Goal: Task Accomplishment & Management: Complete application form

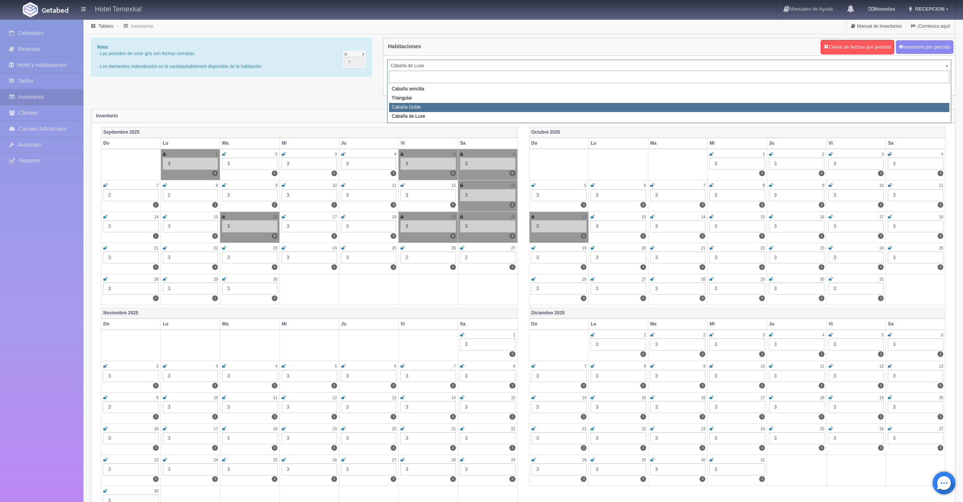
select select "2120"
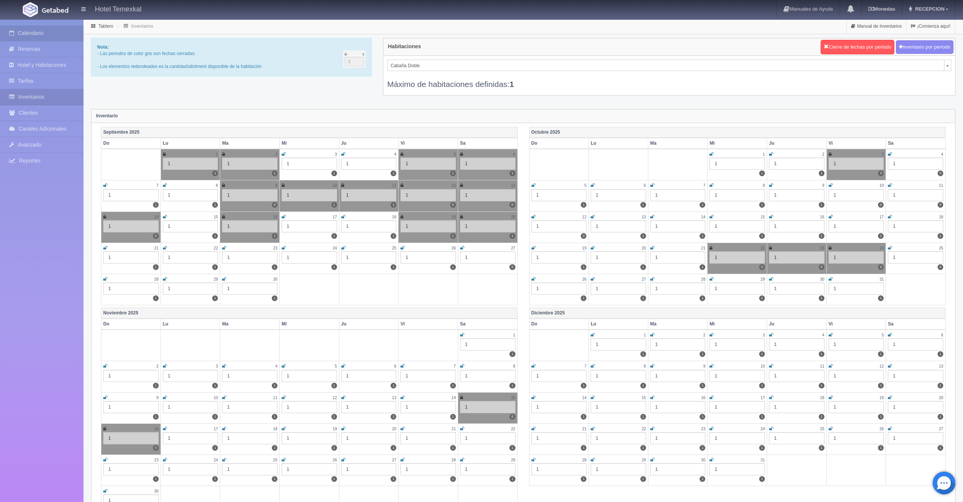
click at [21, 33] on link "Calendario" at bounding box center [41, 33] width 83 height 16
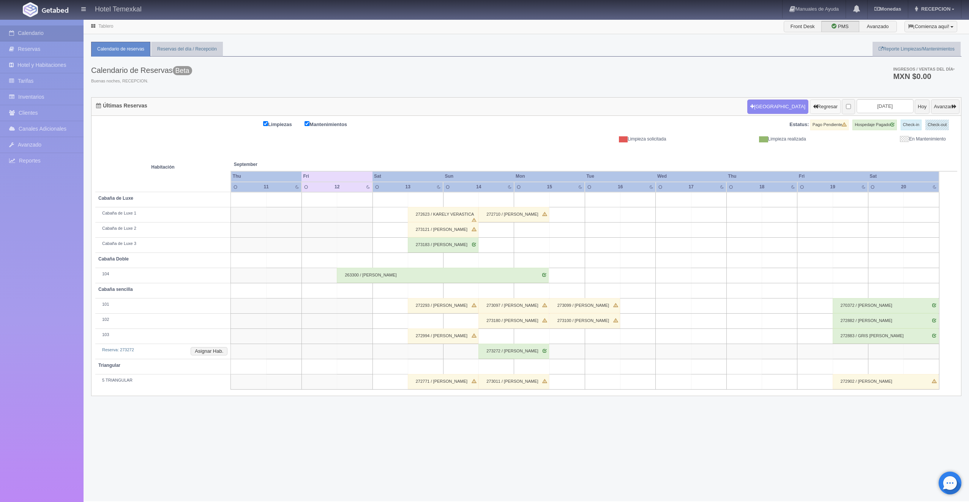
click at [784, 111] on form "Nueva Reserva Regresar 2025-09-13 Hoy Avanzar" at bounding box center [853, 107] width 212 height 16
click at [768, 106] on button "Nueva Reserva" at bounding box center [777, 106] width 61 height 14
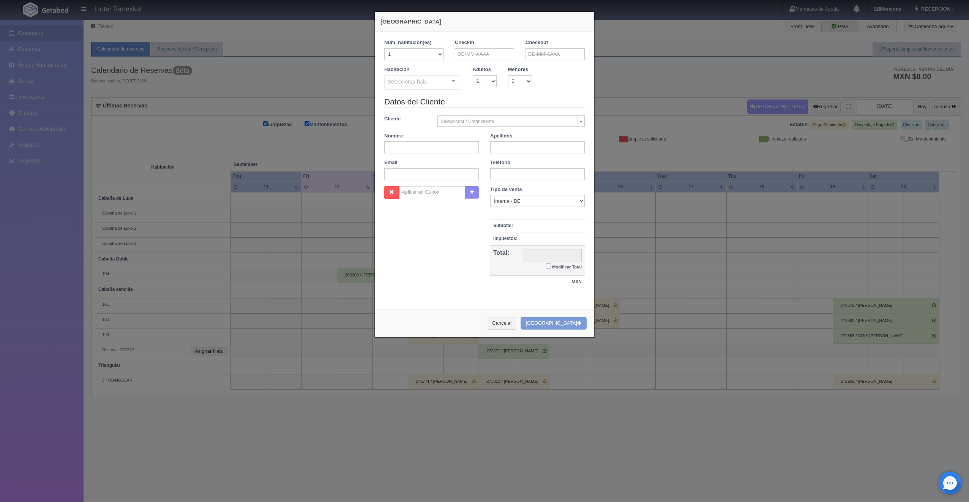
checkbox input "false"
click at [476, 60] on body "Hotel Temexkal Manuales de Ayuda Actualizaciones recientes Monedas Tipo de camb…" at bounding box center [484, 260] width 969 height 482
click at [520, 69] on span "Next" at bounding box center [523, 66] width 6 height 6
click at [512, 137] on link "31" at bounding box center [512, 136] width 10 height 11
type input "31-10-2025"
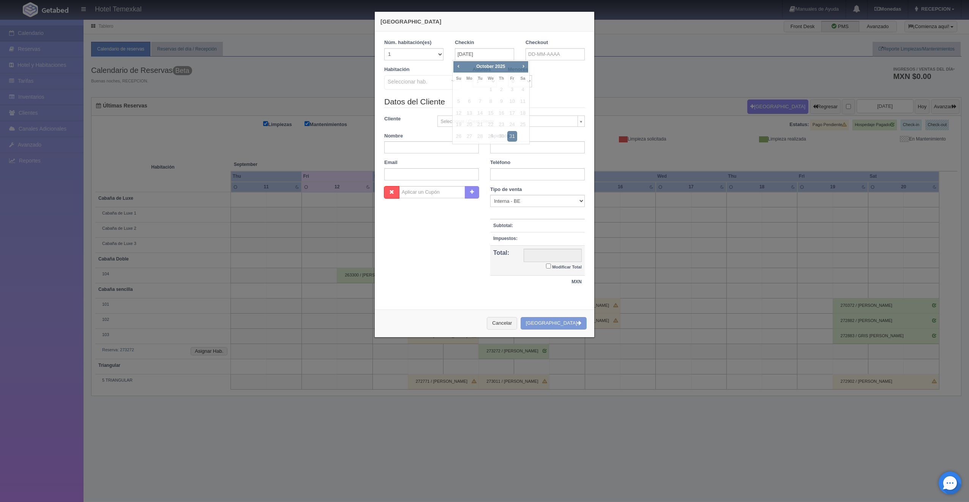
checkbox input "false"
click at [547, 43] on div "Checkout" at bounding box center [554, 49] width 59 height 21
click at [543, 54] on input "text" at bounding box center [554, 54] width 59 height 12
click at [592, 69] on span "Next" at bounding box center [594, 66] width 6 height 6
click at [593, 91] on link "1" at bounding box center [593, 89] width 10 height 11
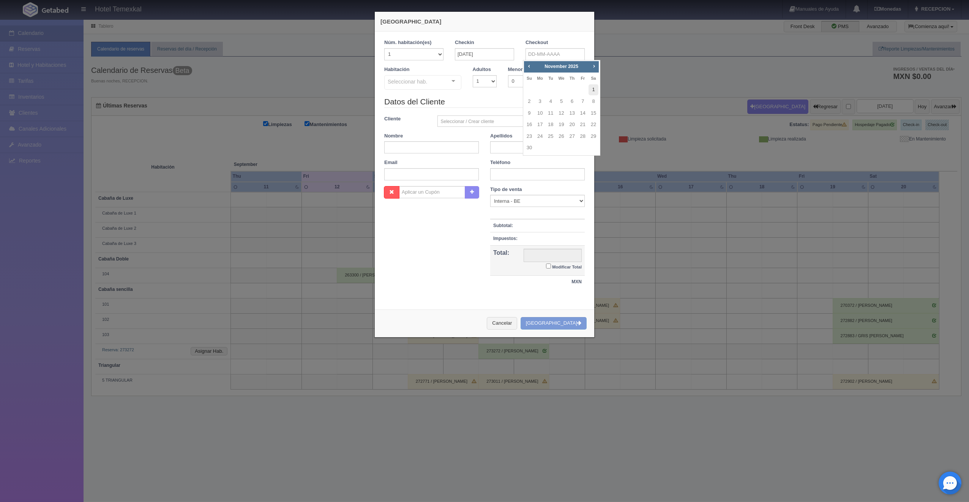
type input "01-11-2025"
checkbox input "false"
drag, startPoint x: 553, startPoint y: 55, endPoint x: 527, endPoint y: 99, distance: 50.8
click at [527, 99] on link "2" at bounding box center [529, 101] width 10 height 11
type input "02-11-2025"
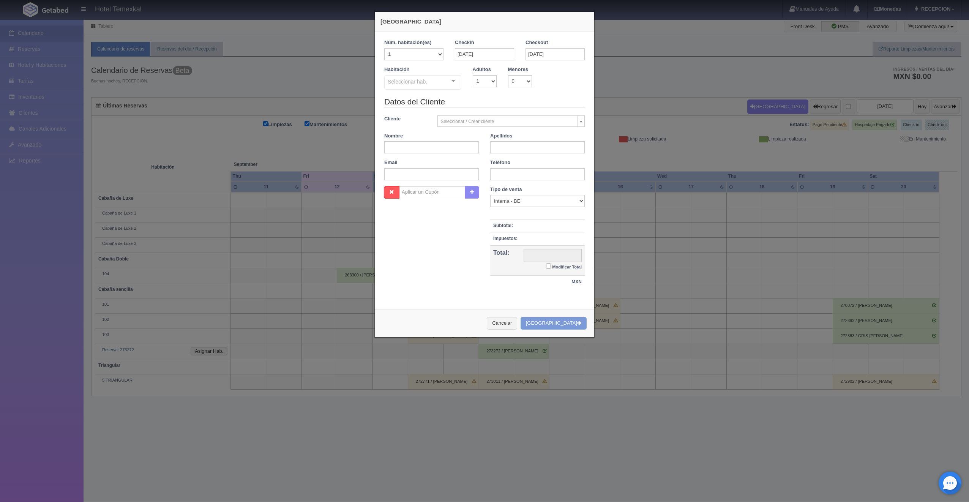
click at [529, 100] on legend "Datos del Cliente" at bounding box center [484, 102] width 200 height 12
click at [451, 81] on div at bounding box center [453, 81] width 15 height 11
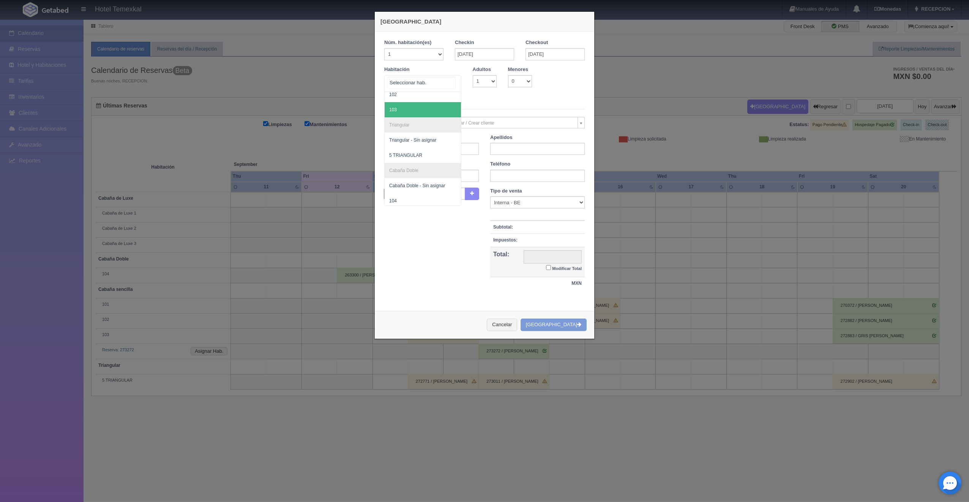
scroll to position [76, 0]
click at [406, 128] on span "5 TRIANGULAR" at bounding box center [405, 129] width 33 height 5
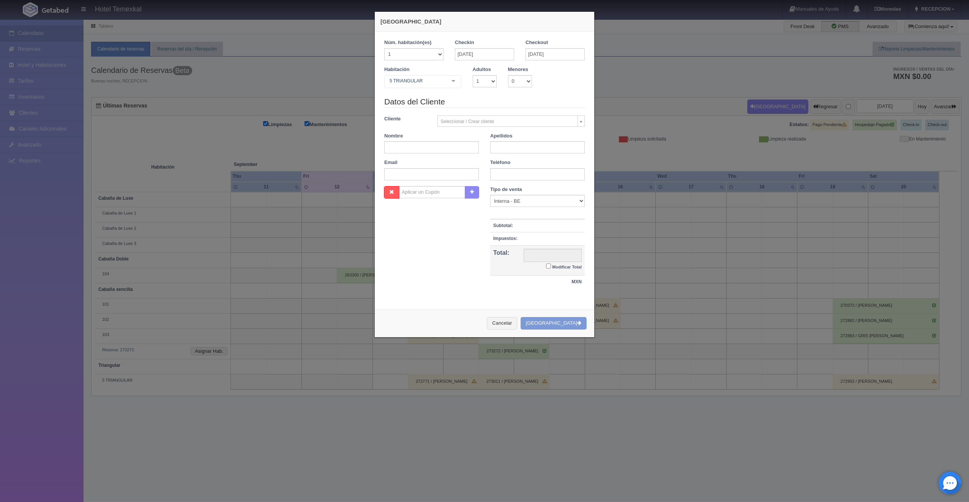
checkbox input "false"
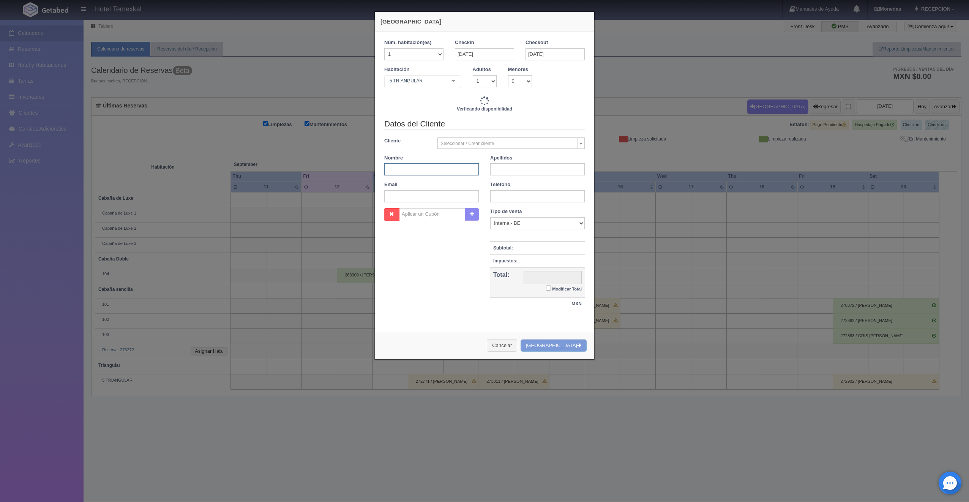
click at [406, 164] on input "text" at bounding box center [431, 169] width 95 height 12
type input "13500.00"
checkbox input "false"
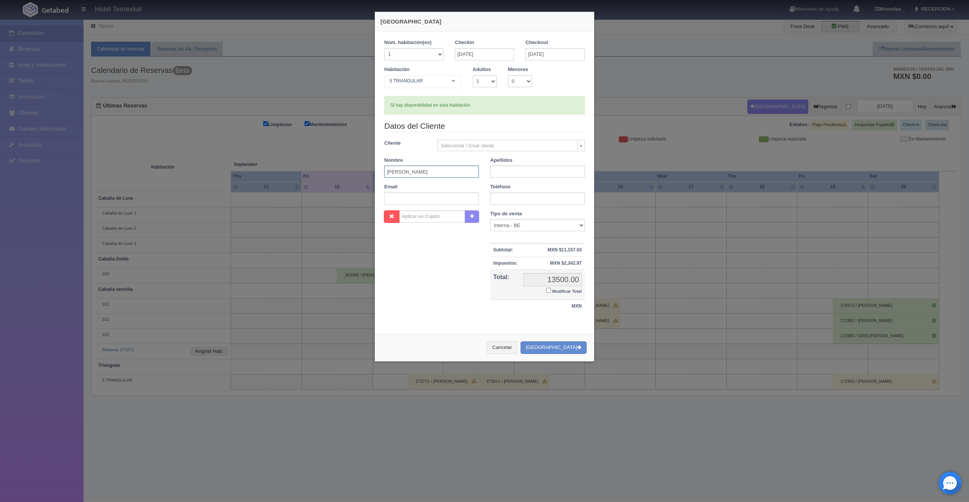
type input "ALFONSO"
click at [490, 173] on input "text" at bounding box center [537, 171] width 95 height 12
type input "LIZARRAGA"
click at [546, 288] on input "Modificar Total" at bounding box center [548, 290] width 5 height 5
checkbox input "true"
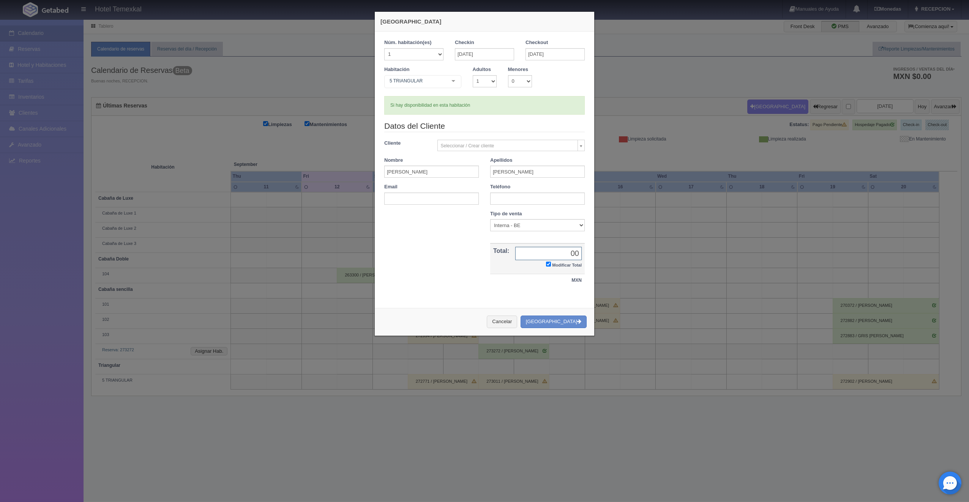
type input "00"
click at [552, 328] on button "Crear Reserva" at bounding box center [553, 321] width 66 height 13
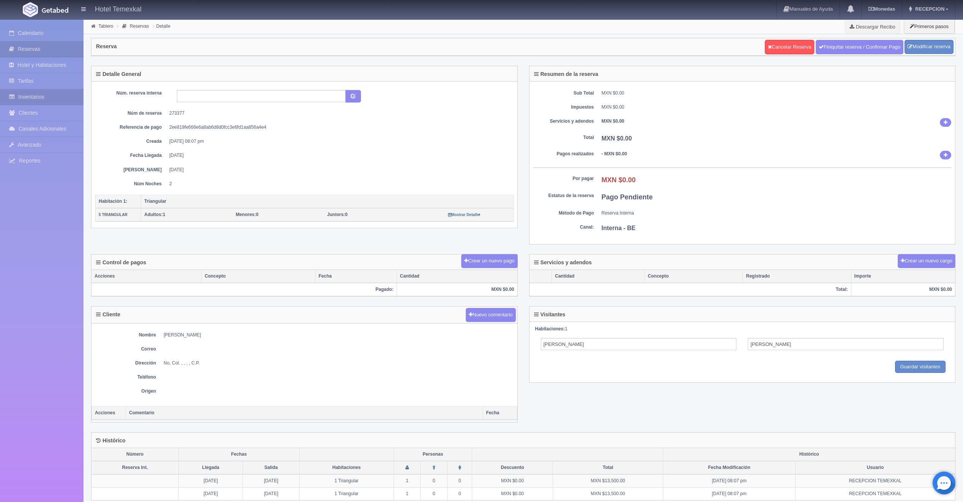
click at [36, 97] on link "Inventarios" at bounding box center [41, 97] width 83 height 16
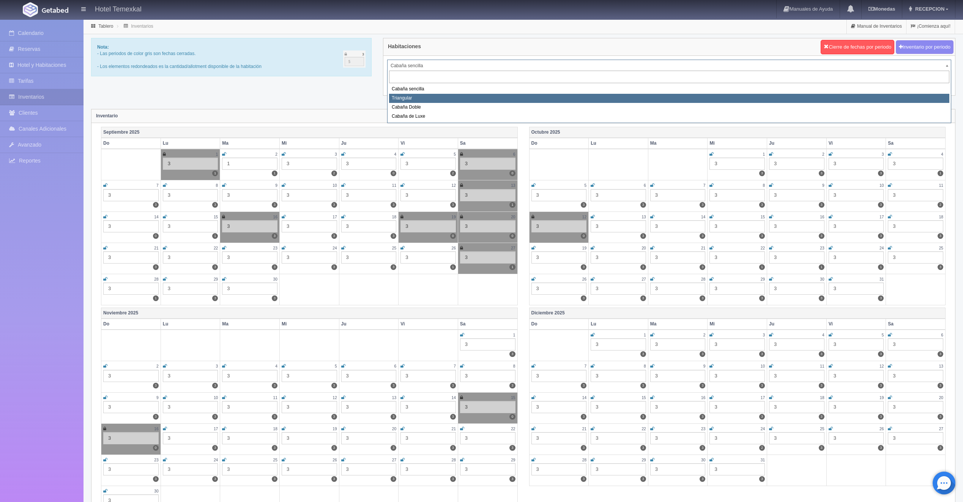
select select "2119"
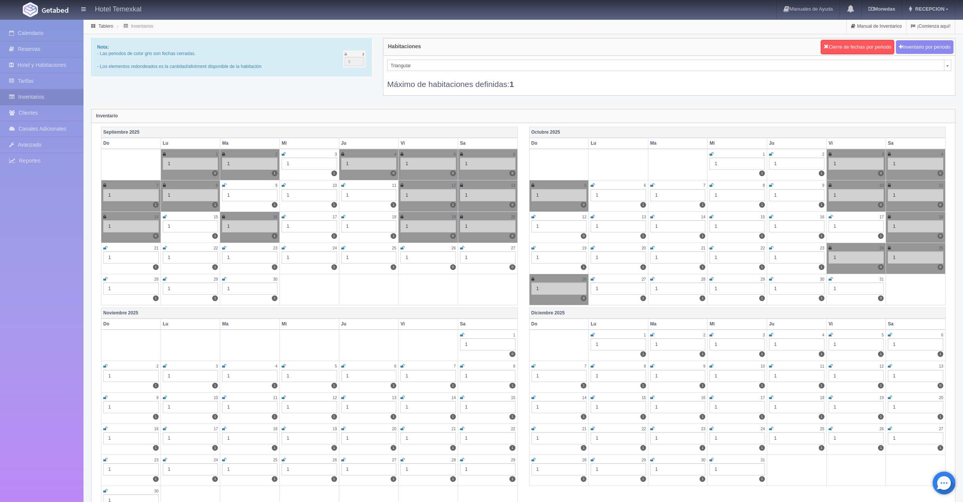
click at [463, 248] on icon at bounding box center [462, 248] width 4 height 5
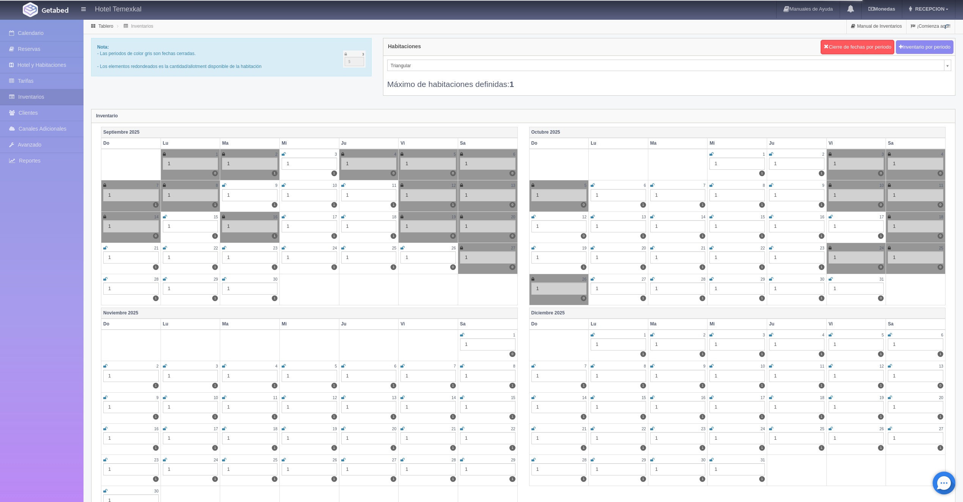
click at [402, 248] on icon at bounding box center [402, 248] width 4 height 5
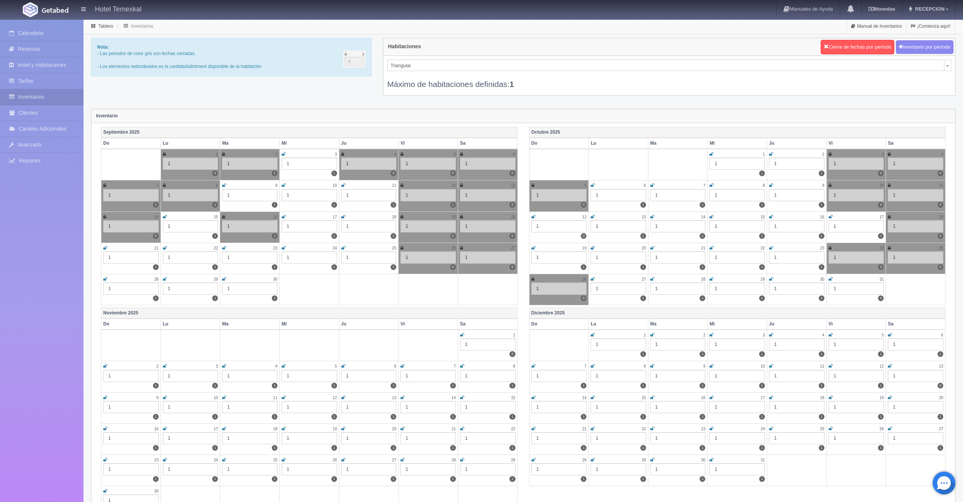
click at [831, 279] on icon at bounding box center [831, 279] width 4 height 5
click at [463, 335] on icon at bounding box center [462, 334] width 4 height 5
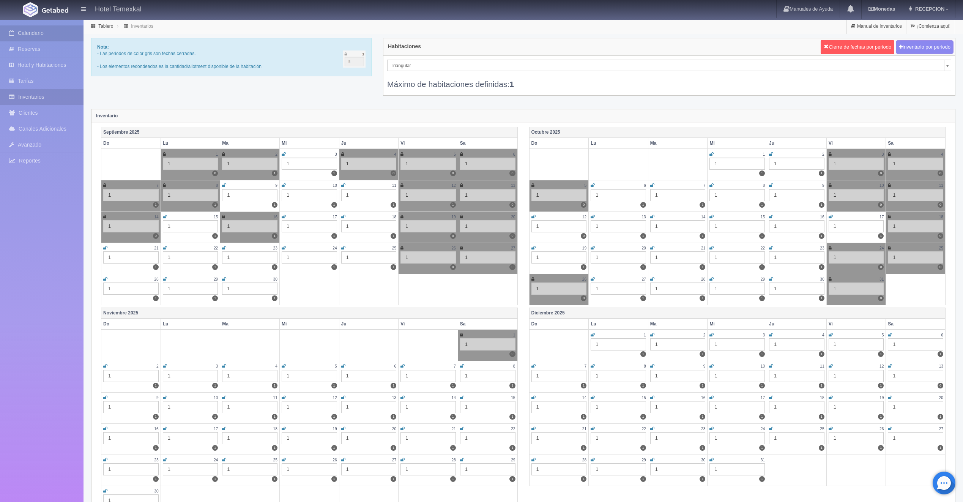
click at [40, 35] on link "Calendario" at bounding box center [41, 33] width 83 height 16
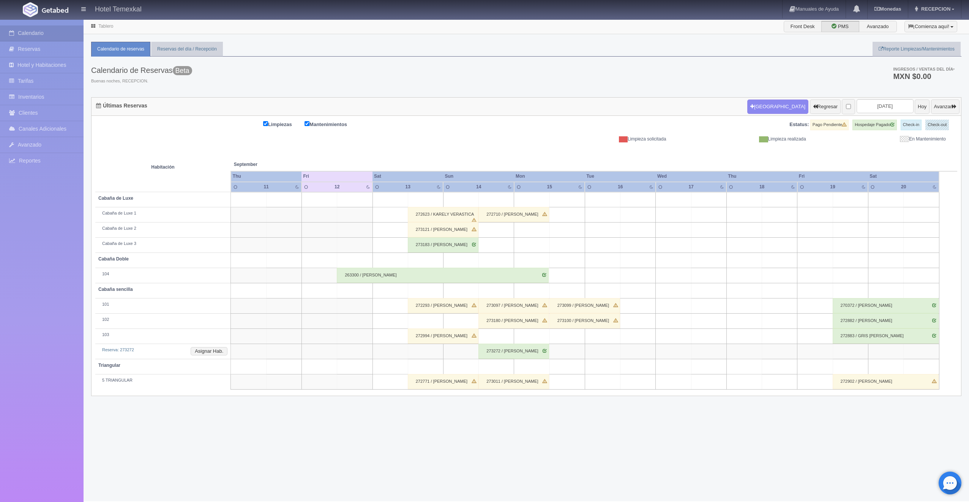
click at [768, 97] on div "[GEOGRAPHIC_DATA] Regresar [DATE] Hoy Avanzar" at bounding box center [853, 107] width 216 height 20
click at [766, 101] on button "[GEOGRAPHIC_DATA]" at bounding box center [777, 106] width 61 height 14
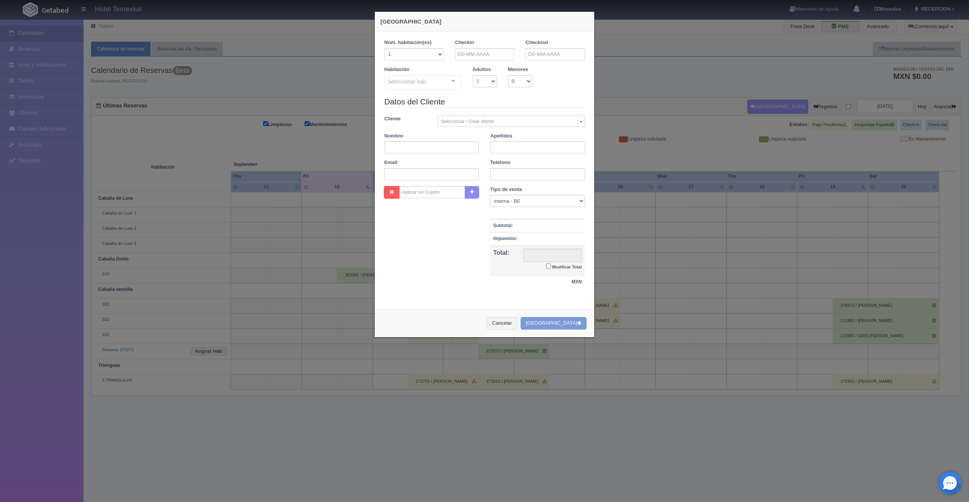
checkbox input "false"
click at [491, 57] on input "text" at bounding box center [484, 54] width 59 height 12
click at [518, 67] on div "Prev Next [DATE]" at bounding box center [490, 66] width 75 height 11
click at [519, 66] on link "Next" at bounding box center [523, 66] width 8 height 8
click at [523, 115] on link "18" at bounding box center [523, 113] width 10 height 11
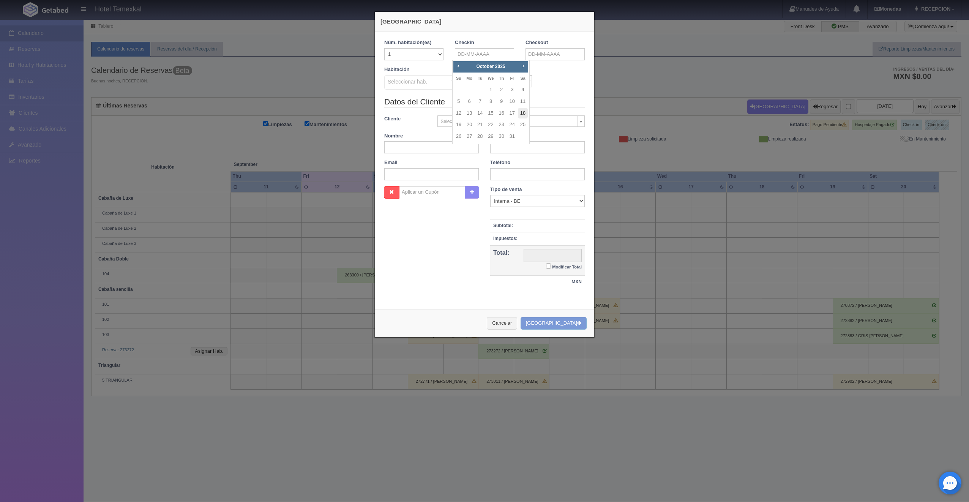
type input "[DATE]"
checkbox input "false"
click at [537, 49] on input "text" at bounding box center [554, 54] width 59 height 12
click at [529, 123] on link "19" at bounding box center [529, 124] width 10 height 11
type input "[DATE]"
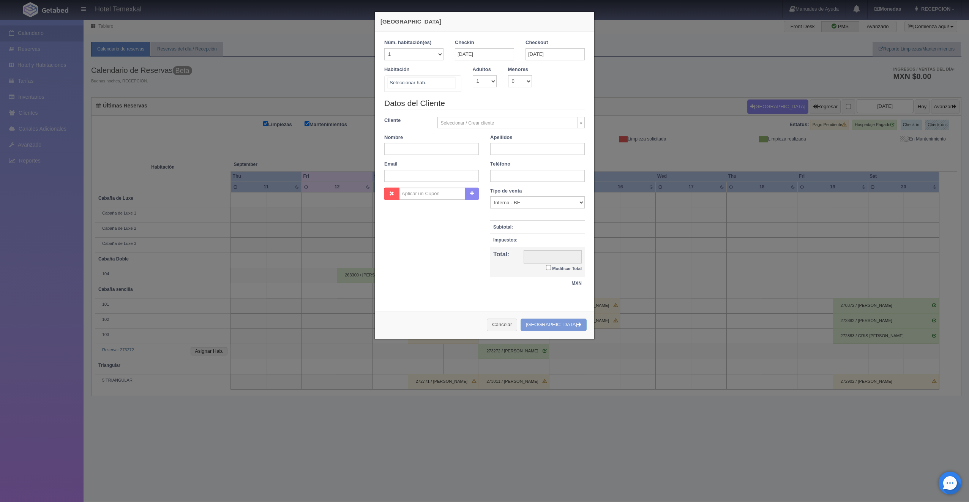
click at [451, 80] on div at bounding box center [453, 81] width 15 height 11
click at [408, 157] on span "103" at bounding box center [422, 160] width 76 height 15
checkbox input "false"
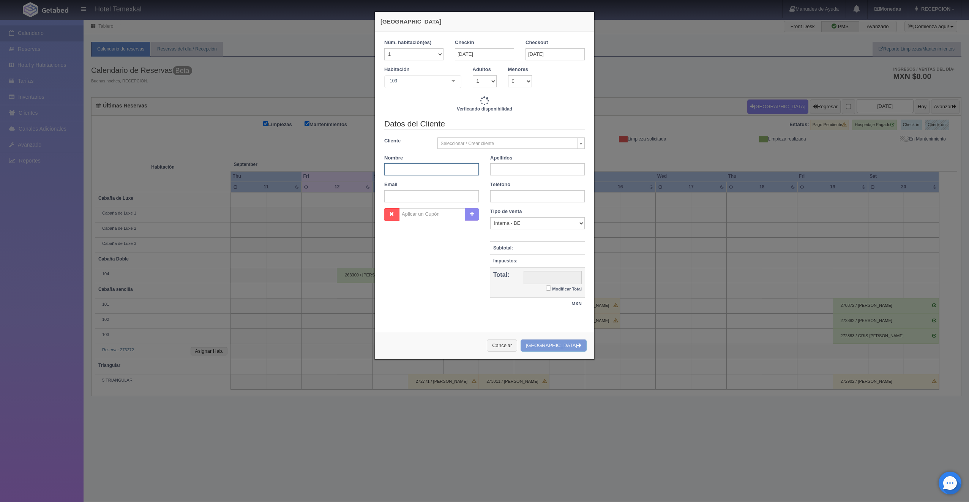
type input "4000.00"
checkbox input "false"
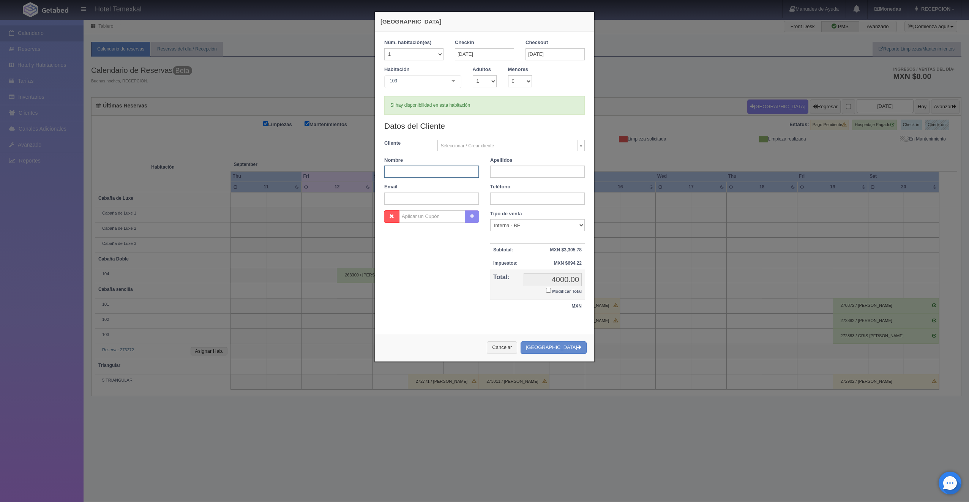
click at [402, 170] on input "text" at bounding box center [431, 171] width 95 height 12
type input "ALONDRA"
click at [491, 172] on input "text" at bounding box center [537, 171] width 95 height 12
type input "TIRADO"
click at [547, 288] on input "Modificar Total" at bounding box center [548, 290] width 5 height 5
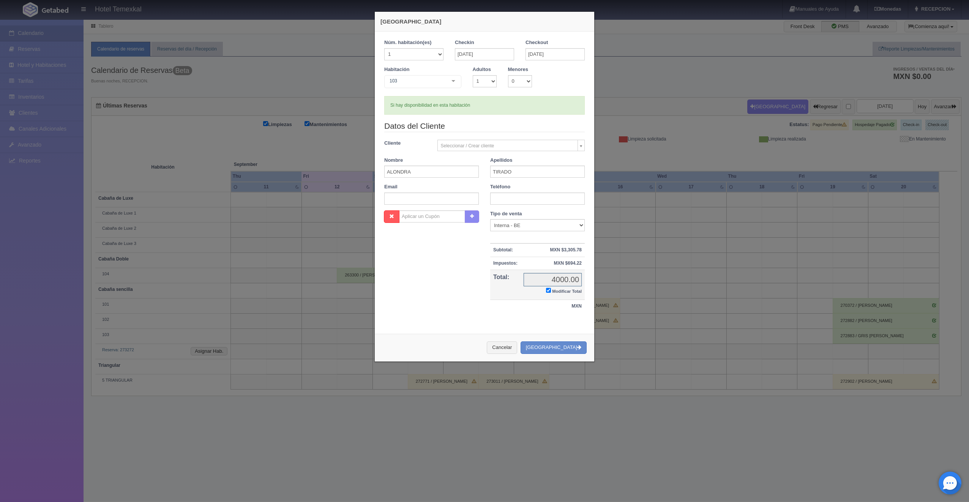
checkbox input "true"
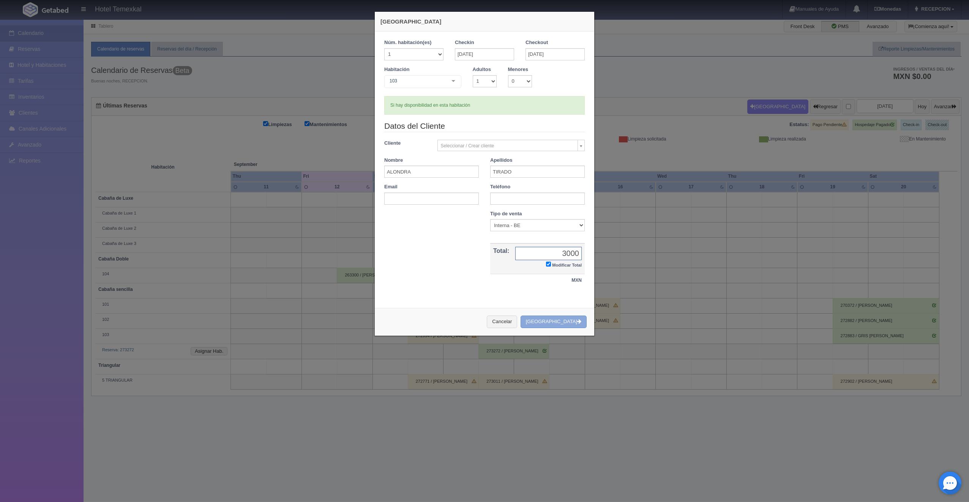
type input "3000"
click at [562, 321] on button "Crear Reserva" at bounding box center [553, 321] width 66 height 13
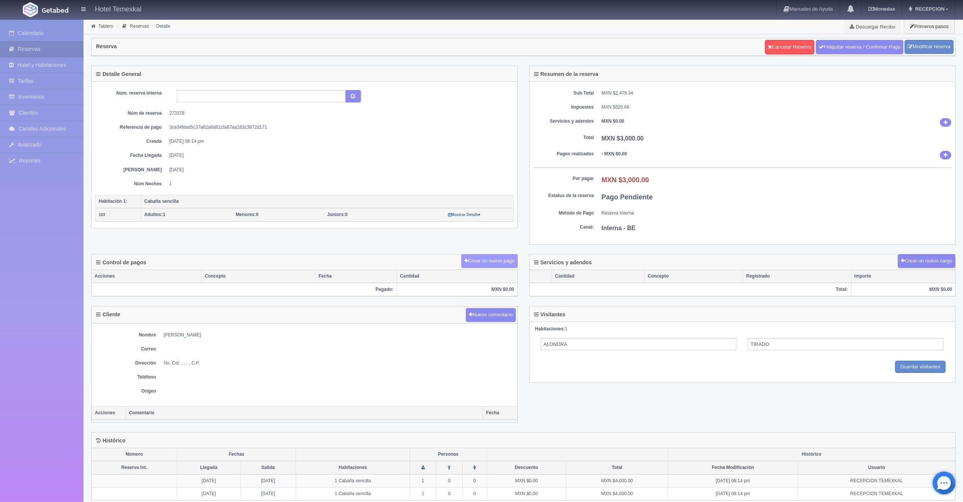
click at [486, 262] on button "Crear un nuevo pago" at bounding box center [489, 261] width 56 height 14
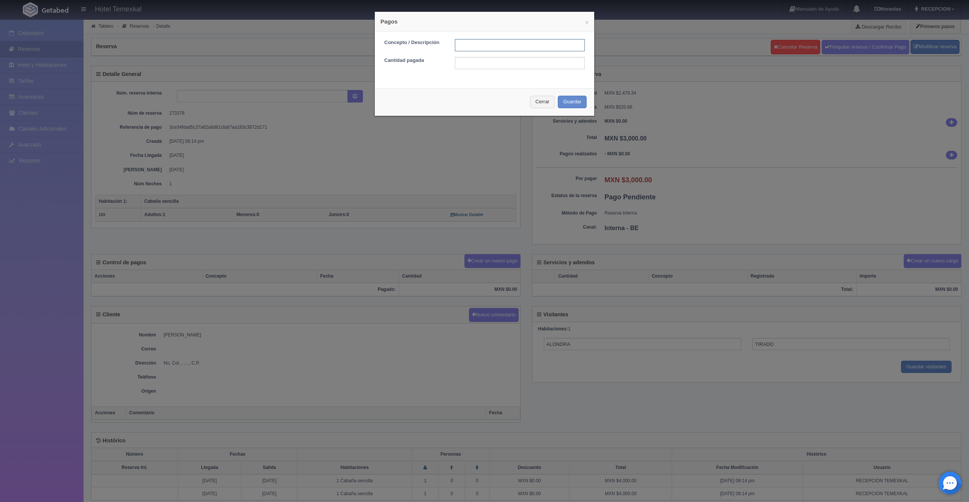
click at [469, 44] on input "text" at bounding box center [520, 45] width 130 height 12
type input "PRIMER ABONO"
click at [472, 58] on input "2400" at bounding box center [520, 63] width 130 height 12
type input "2"
type input "1500"
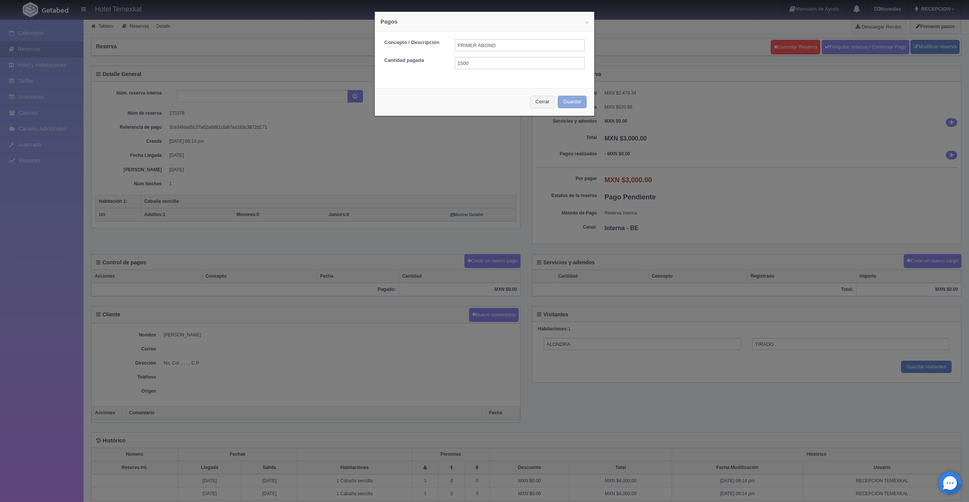
click at [559, 101] on button "Guardar" at bounding box center [572, 102] width 29 height 13
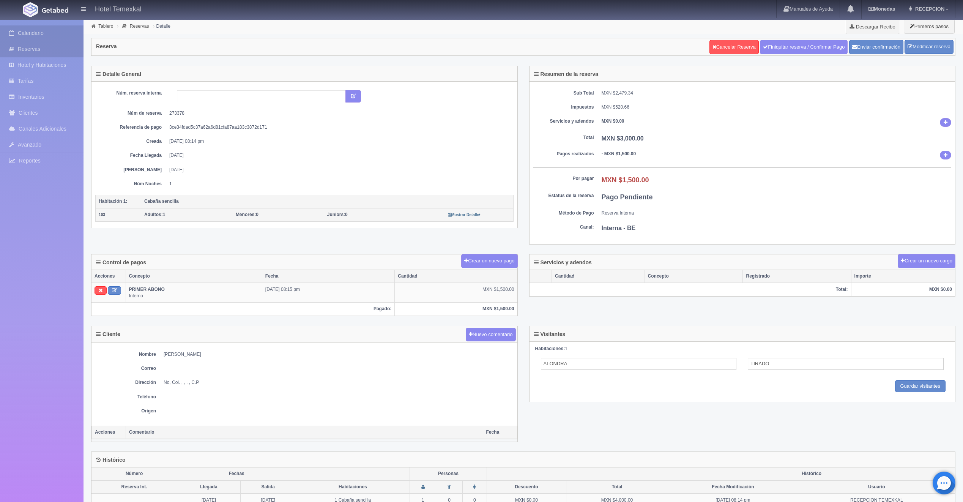
click at [59, 32] on link "Calendario" at bounding box center [41, 33] width 83 height 16
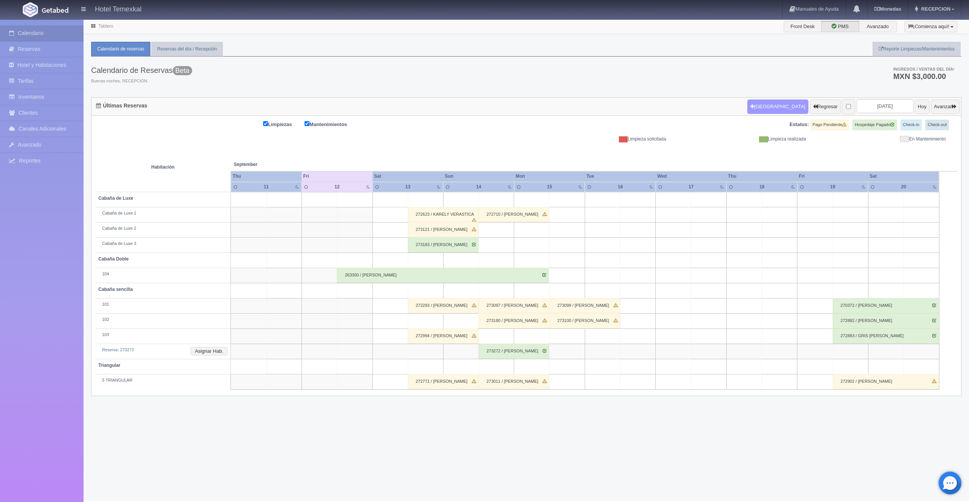
drag, startPoint x: 751, startPoint y: 107, endPoint x: 747, endPoint y: 103, distance: 5.6
click at [747, 103] on button "[GEOGRAPHIC_DATA]" at bounding box center [777, 106] width 61 height 14
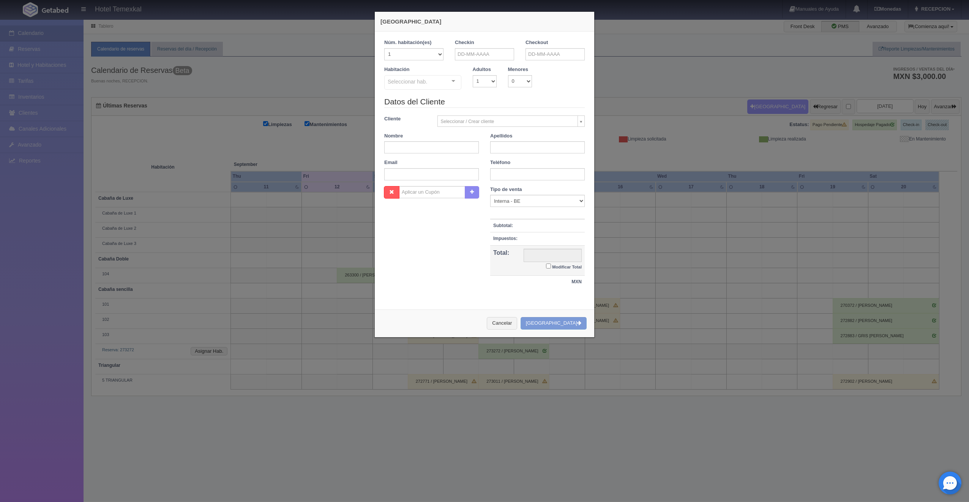
checkbox input "false"
click at [484, 52] on input "text" at bounding box center [484, 54] width 59 height 12
click at [523, 62] on link "Next" at bounding box center [523, 66] width 8 height 8
click at [525, 112] on link "18" at bounding box center [523, 113] width 10 height 11
type input "[DATE]"
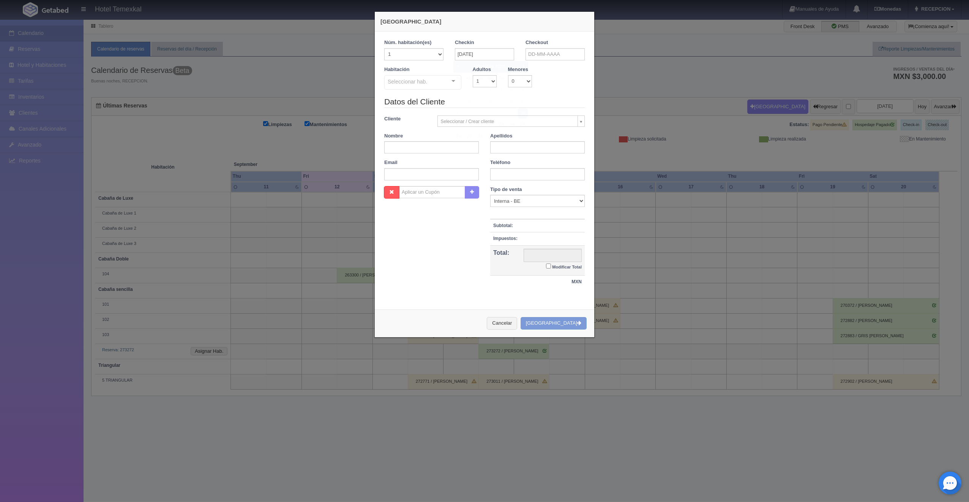
checkbox input "false"
drag, startPoint x: 531, startPoint y: 58, endPoint x: 537, endPoint y: 57, distance: 6.9
click at [531, 58] on input "text" at bounding box center [554, 54] width 59 height 12
click at [593, 114] on link "18" at bounding box center [593, 113] width 10 height 11
type input "[DATE]"
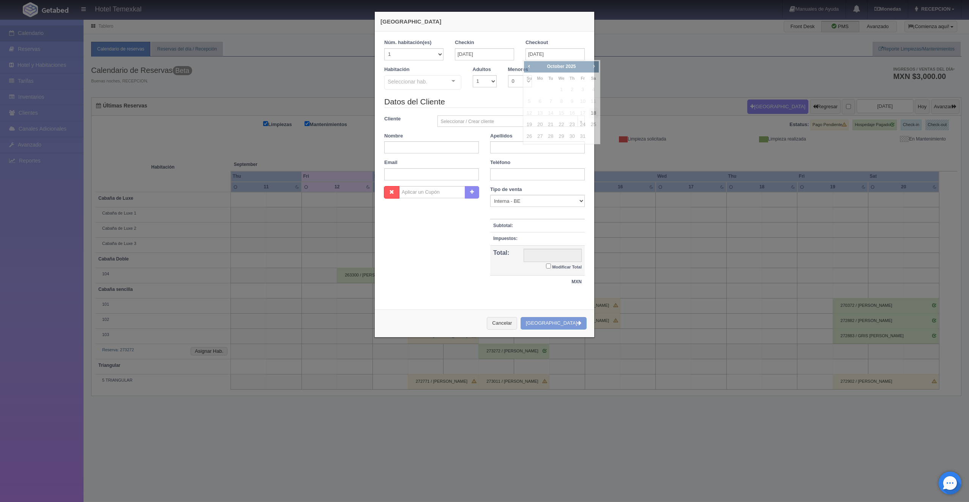
checkbox input "false"
click at [528, 53] on input "[DATE]" at bounding box center [554, 54] width 59 height 12
click at [527, 126] on link "19" at bounding box center [529, 124] width 10 height 11
type input "[DATE]"
click at [430, 78] on div "Seleccionar hab." at bounding box center [422, 82] width 77 height 14
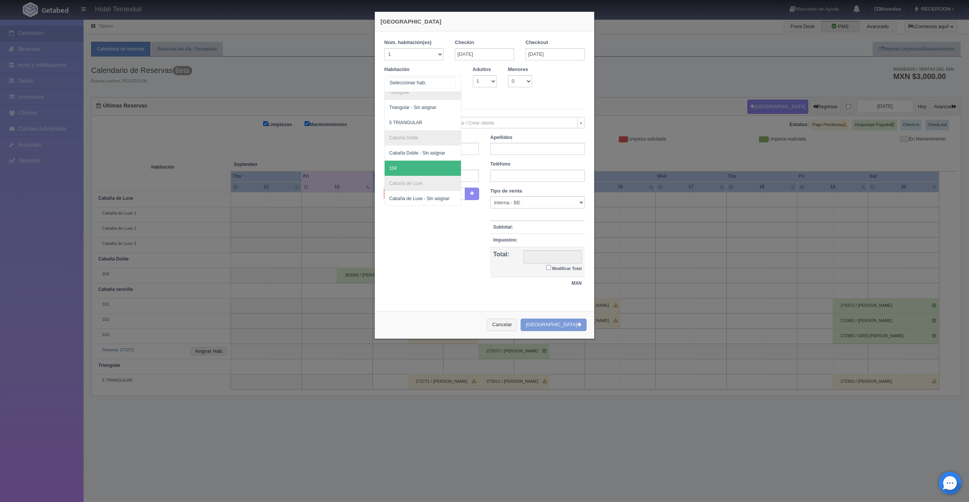
scroll to position [76, 0]
click at [390, 159] on span "104" at bounding box center [393, 160] width 8 height 5
click at [390, 159] on span "104" at bounding box center [422, 160] width 76 height 15
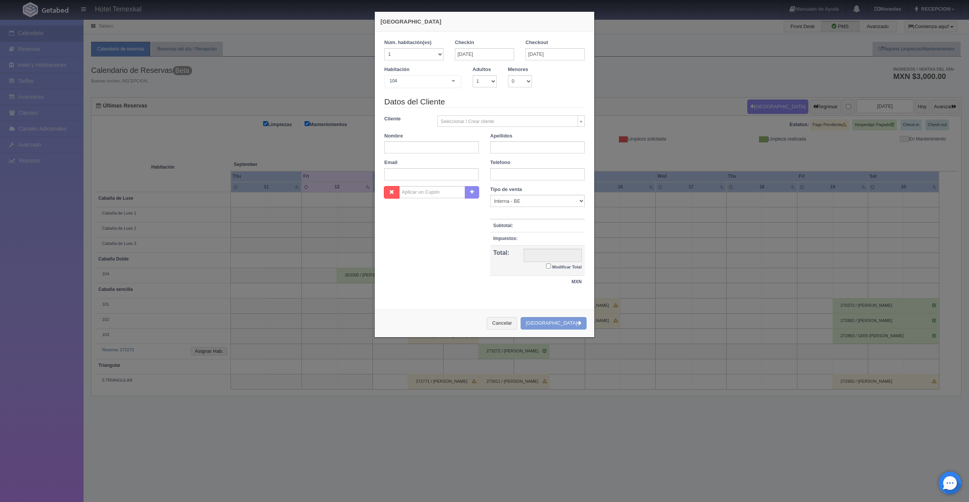
click at [390, 159] on div "Datos del Cliente Cliente Seleccionar / Crear cliente Nuevo Cliente Aaron gil A…" at bounding box center [484, 141] width 212 height 90
checkbox input "false"
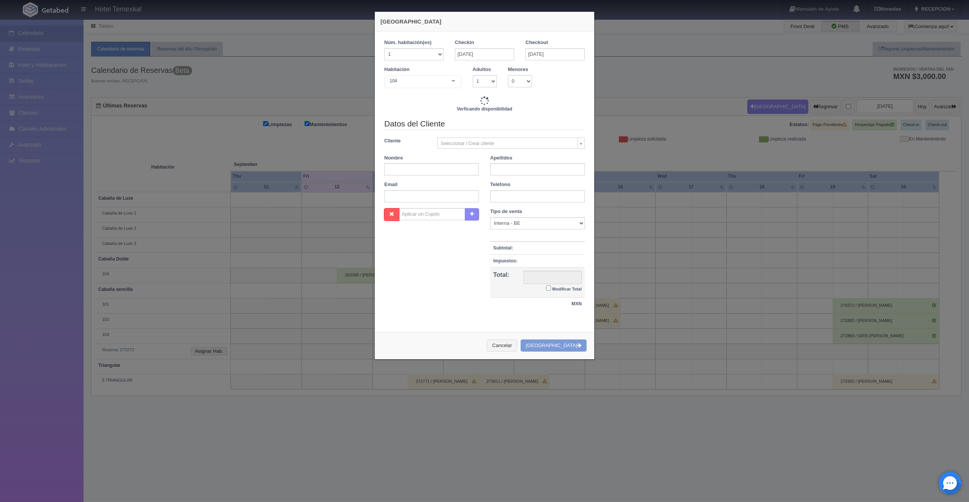
type input "4000.00"
checkbox input "false"
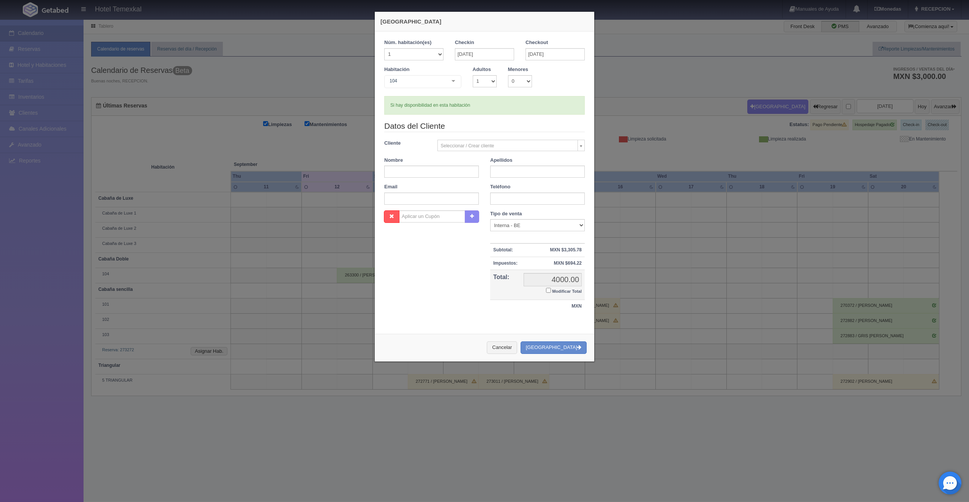
click at [415, 178] on div "Datos del Cliente Cliente Seleccionar / Crear cliente Nuevo Cliente Aaron gil A…" at bounding box center [484, 165] width 212 height 90
paste input "Check in Cabaña #9 2:30PM $4,500 Pagado en EFECTVO Deja $200 pesos como depósito"
type input "C"
type input "ALONDRA"
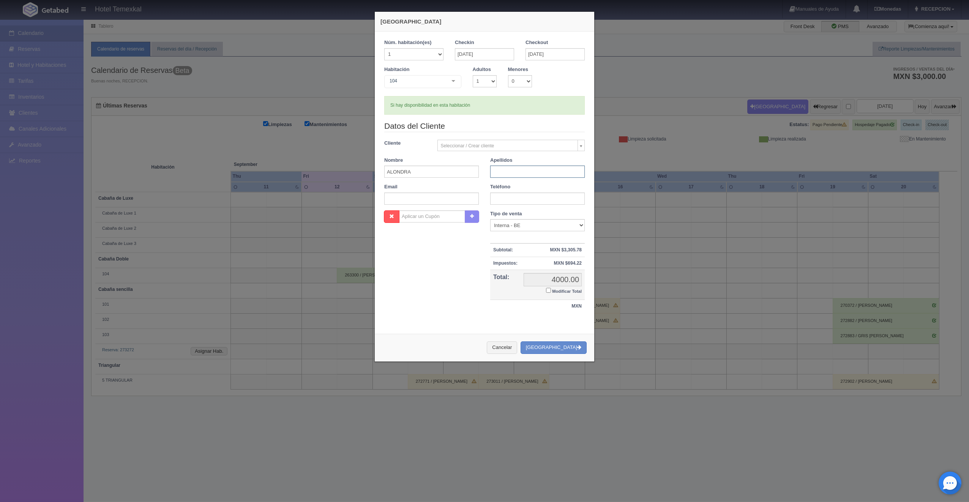
click at [490, 174] on input "text" at bounding box center [537, 171] width 95 height 12
type input "TIRADO"
click at [542, 287] on td "4000.00 4000.00 Modificar Total" at bounding box center [552, 284] width 64 height 30
click at [546, 288] on input "Modificar Total" at bounding box center [548, 290] width 5 height 5
checkbox input "true"
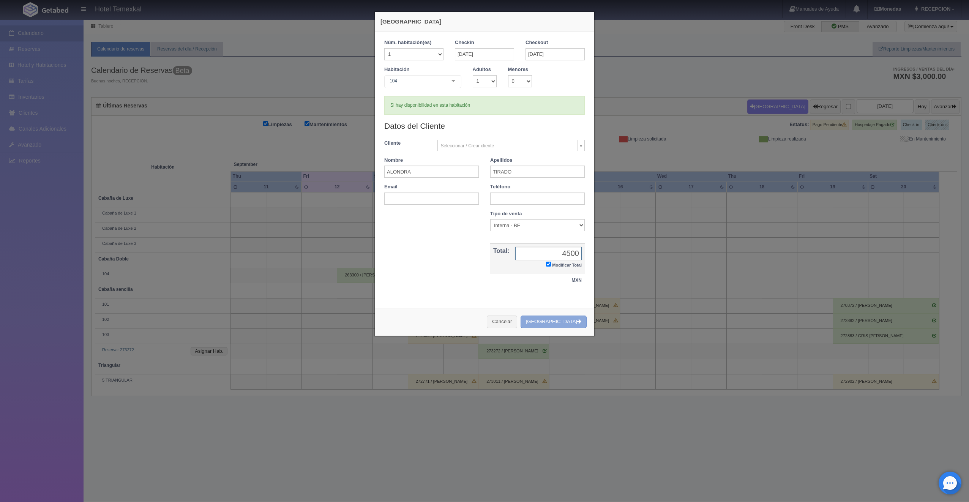
type input "4500"
click at [559, 324] on button "Crear Reserva" at bounding box center [553, 321] width 66 height 13
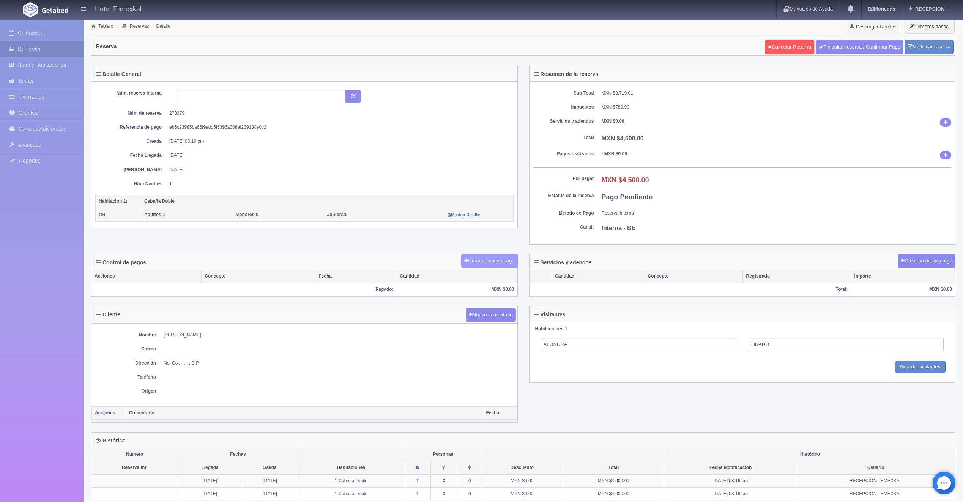
click at [479, 261] on button "Crear un nuevo pago" at bounding box center [489, 261] width 56 height 14
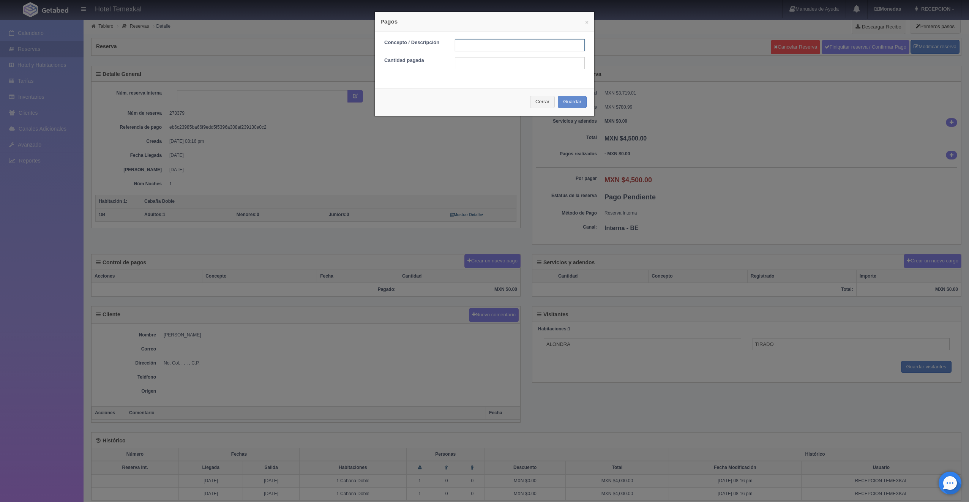
click at [489, 43] on input "text" at bounding box center [520, 45] width 130 height 12
type input "PRIMER ABONO"
click at [477, 58] on input "1500" at bounding box center [520, 63] width 130 height 12
type input "1"
type input "2250"
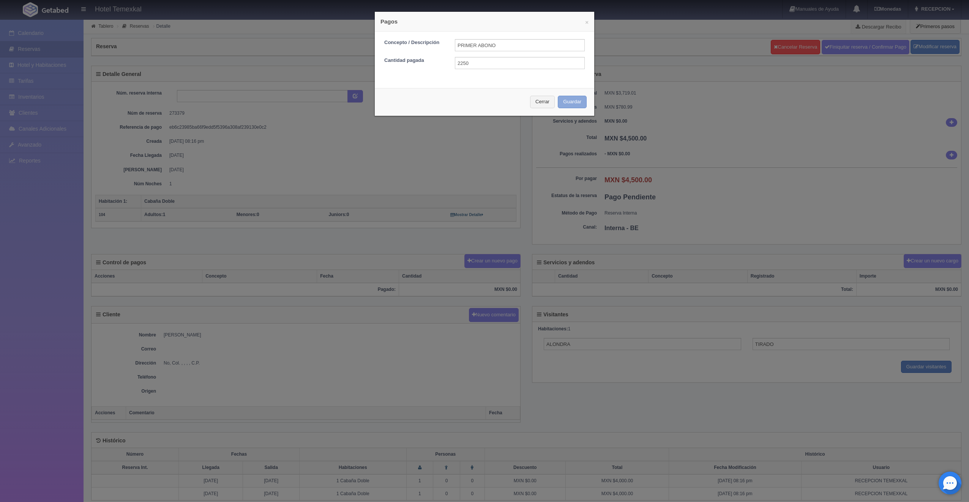
click at [566, 101] on button "Guardar" at bounding box center [572, 102] width 29 height 13
